Goal: Find specific page/section: Find specific page/section

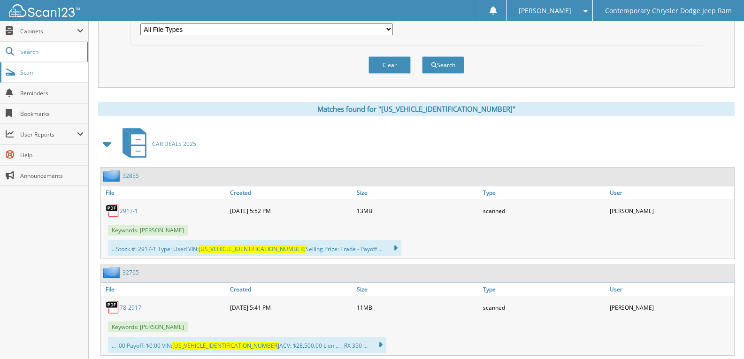
click at [41, 72] on span "Scan" at bounding box center [51, 73] width 63 height 8
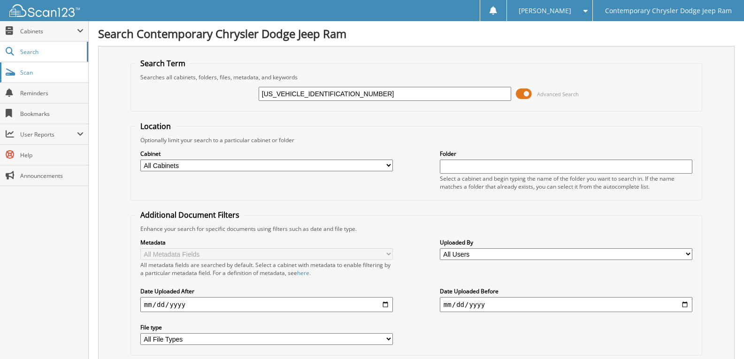
click at [54, 69] on span "Scan" at bounding box center [51, 73] width 63 height 8
type input "trott dupe app"
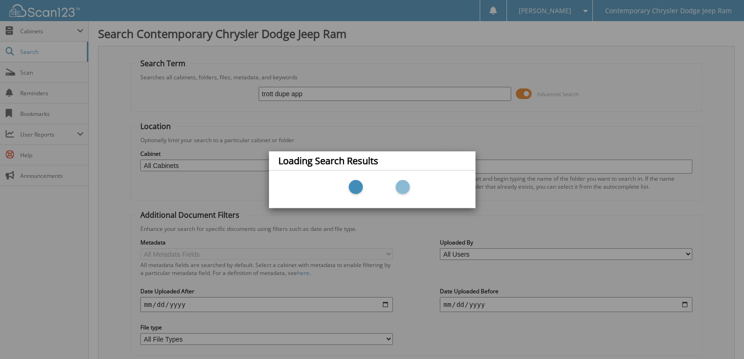
scroll to position [11, 0]
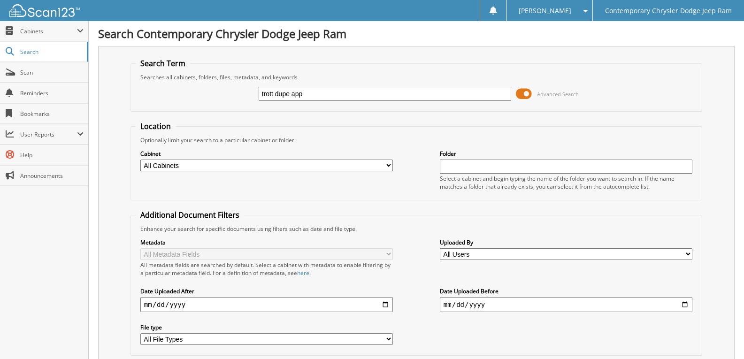
drag, startPoint x: 331, startPoint y: 100, endPoint x: 0, endPoint y: 3, distance: 344.5
click at [0, 77] on body "[PERSON_NAME] Settings Logout Contemporary Chrysler Dodge Jeep Ram Close Cabine…" at bounding box center [372, 229] width 744 height 459
type input "trott"
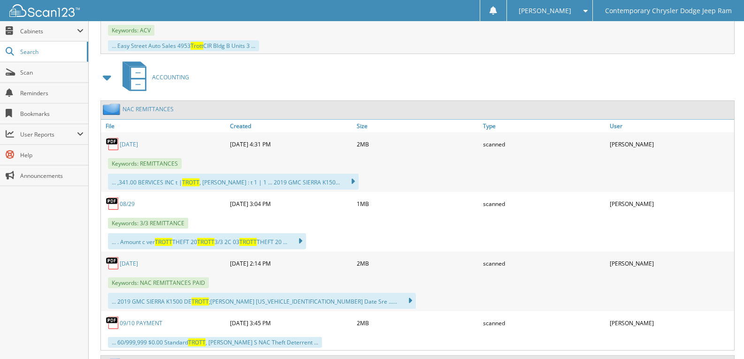
scroll to position [657, 0]
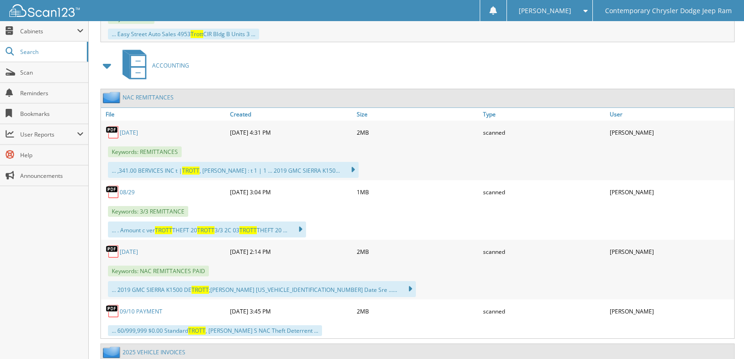
click at [115, 72] on span at bounding box center [107, 65] width 19 height 23
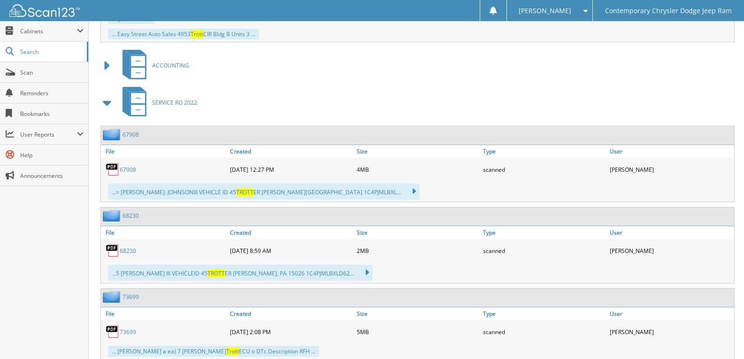
click at [105, 99] on span at bounding box center [107, 102] width 13 height 17
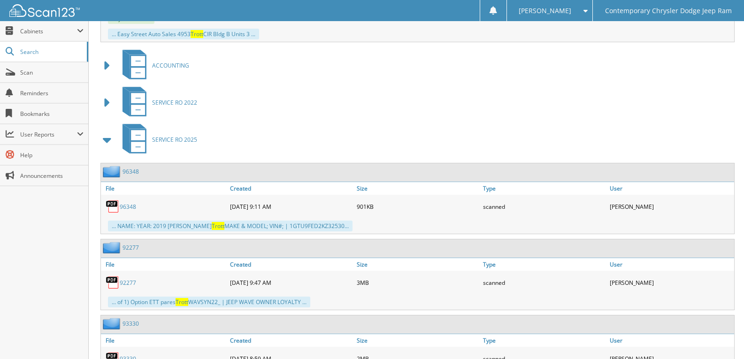
click at [99, 131] on div "Search Contemporary Chrysler Dodge Jeep Ram Search Term Searches all cabinets, …" at bounding box center [417, 208] width 656 height 1730
click at [99, 134] on span at bounding box center [107, 140] width 19 height 23
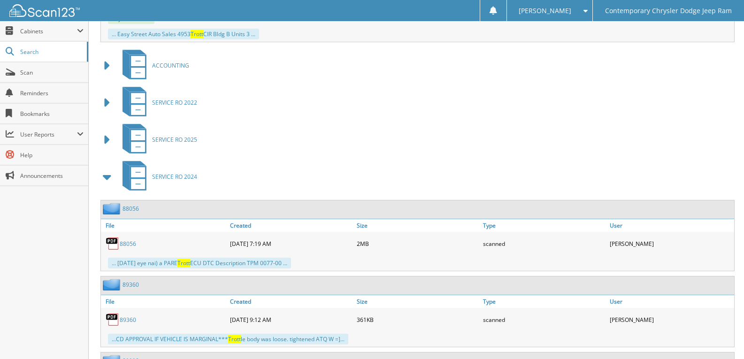
click at [104, 175] on span at bounding box center [107, 177] width 13 height 17
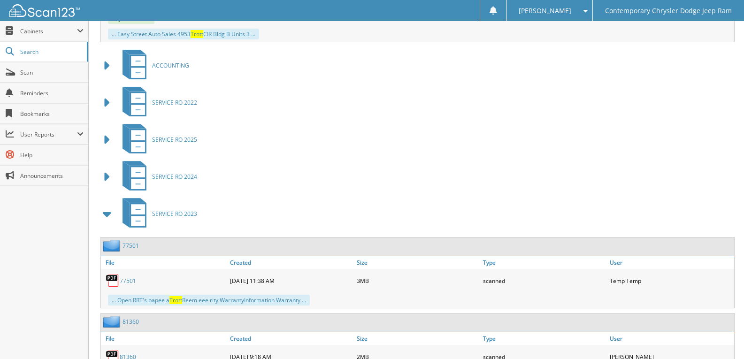
drag, startPoint x: 108, startPoint y: 206, endPoint x: 101, endPoint y: 209, distance: 6.9
click at [107, 206] on span at bounding box center [107, 214] width 13 height 17
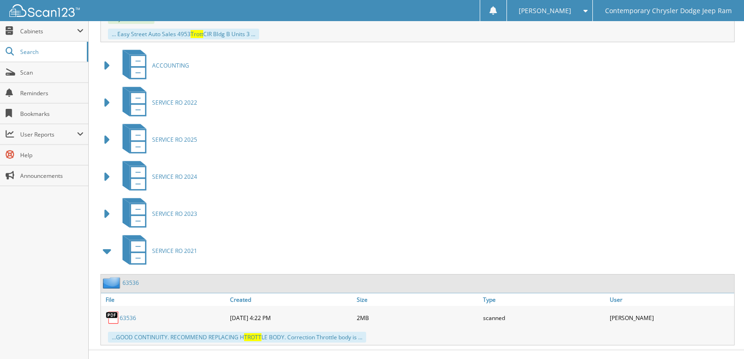
click at [110, 246] on span at bounding box center [107, 251] width 13 height 17
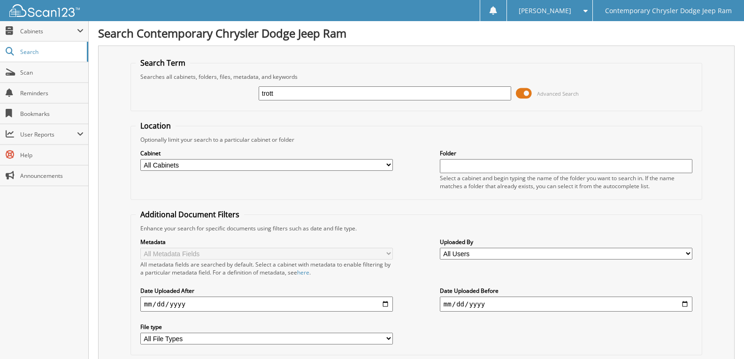
scroll to position [0, 0]
drag, startPoint x: 341, startPoint y: 93, endPoint x: 0, endPoint y: 54, distance: 343.5
paste input "[US_VEHICLE_IDENTIFICATION_NUMBER]"
type input "[US_VEHICLE_IDENTIFICATION_NUMBER]"
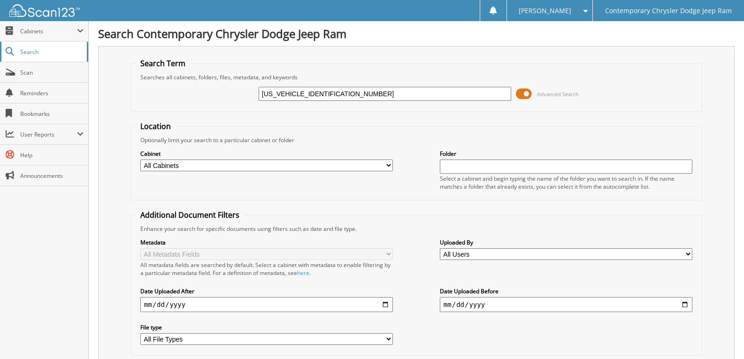
click at [0, 86] on body "Chloe F. Settings Logout Contemporary Chrysler Dodge Jeep Ram Close Cabinets My…" at bounding box center [372, 360] width 744 height 720
type input "trott"
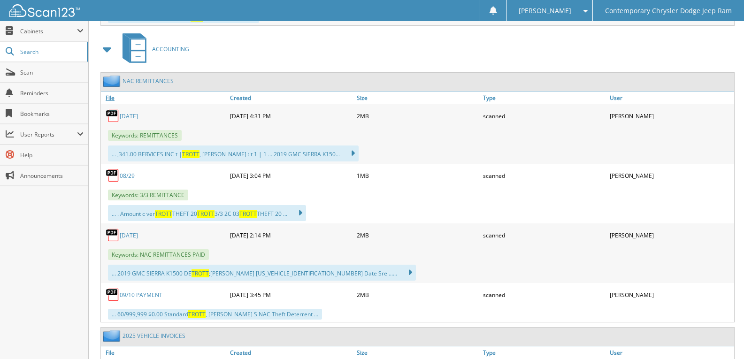
scroll to position [657, 0]
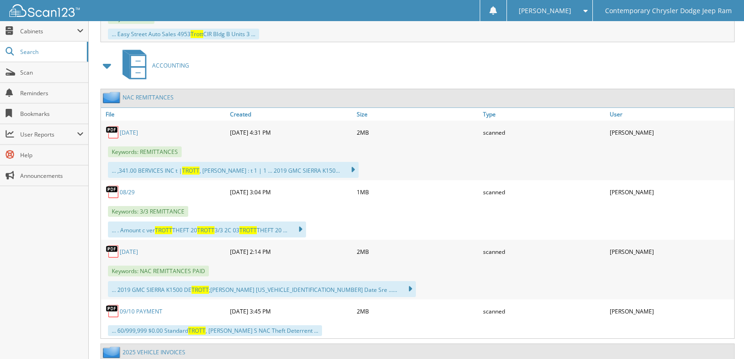
click at [110, 71] on span at bounding box center [107, 65] width 13 height 17
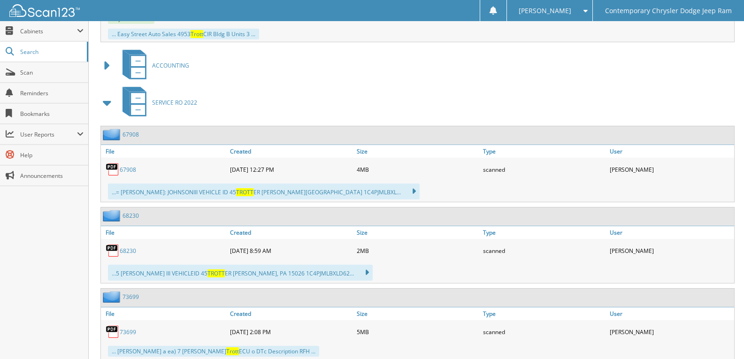
click at [108, 100] on span at bounding box center [107, 102] width 13 height 17
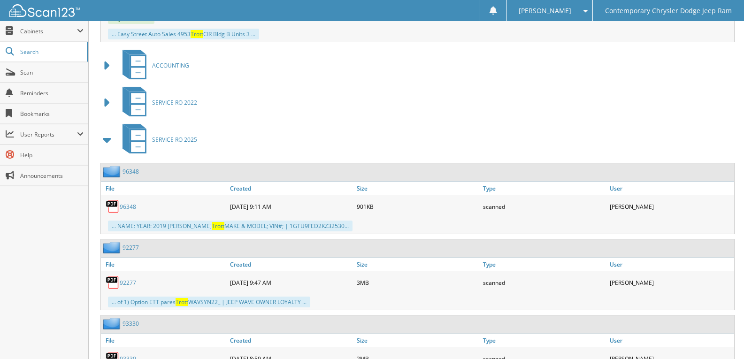
click at [100, 140] on span at bounding box center [107, 140] width 19 height 23
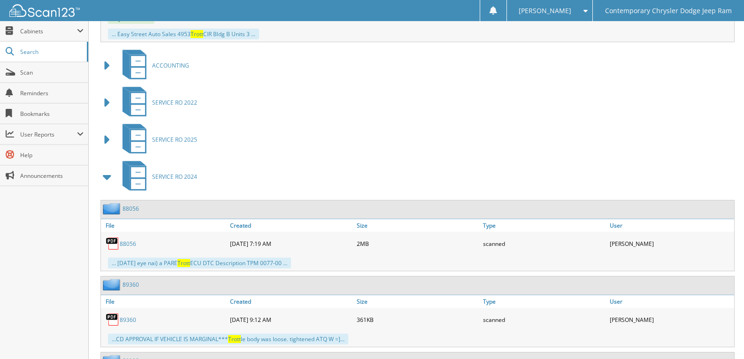
click at [102, 182] on span at bounding box center [107, 177] width 13 height 17
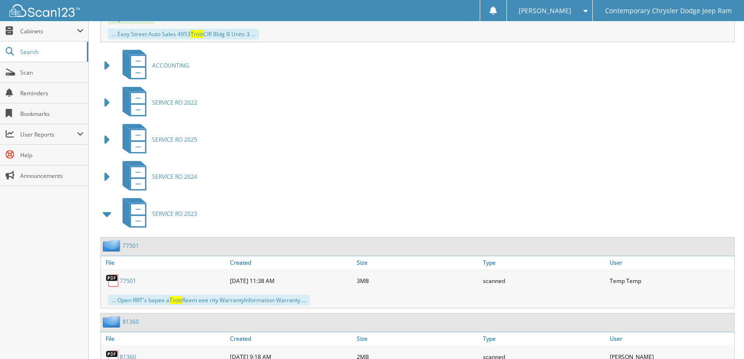
drag, startPoint x: 101, startPoint y: 214, endPoint x: 106, endPoint y: 233, distance: 19.7
click at [103, 214] on span at bounding box center [107, 214] width 13 height 17
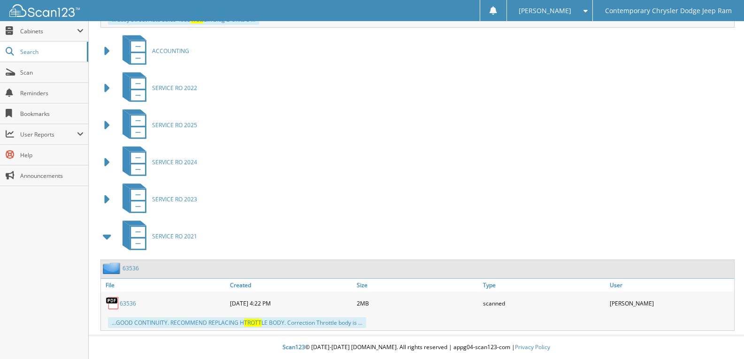
click at [107, 247] on span at bounding box center [107, 236] width 19 height 23
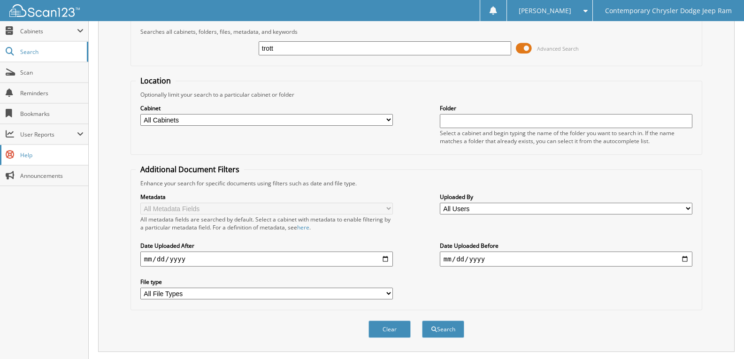
scroll to position [0, 0]
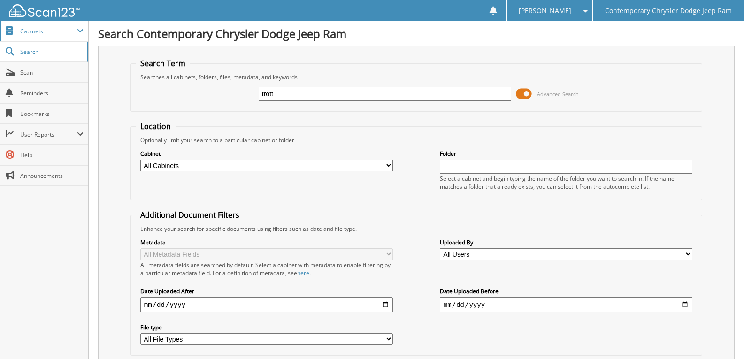
click at [30, 32] on span "Cabinets" at bounding box center [48, 31] width 57 height 8
click at [50, 29] on span "Cabinets" at bounding box center [48, 31] width 57 height 8
click at [58, 136] on span "User Reports" at bounding box center [48, 135] width 57 height 8
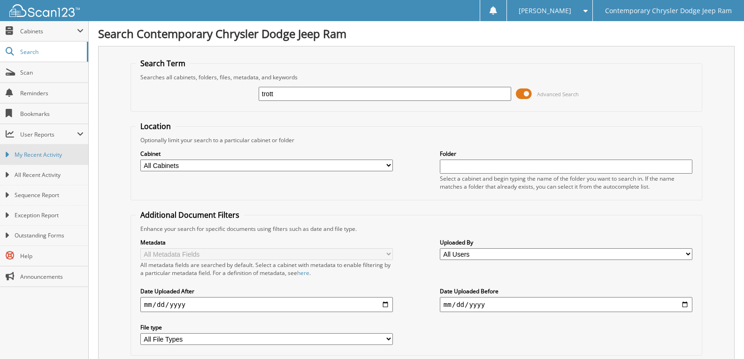
click at [54, 161] on link "My Recent Activity" at bounding box center [44, 155] width 88 height 20
